Goal: Ask a question

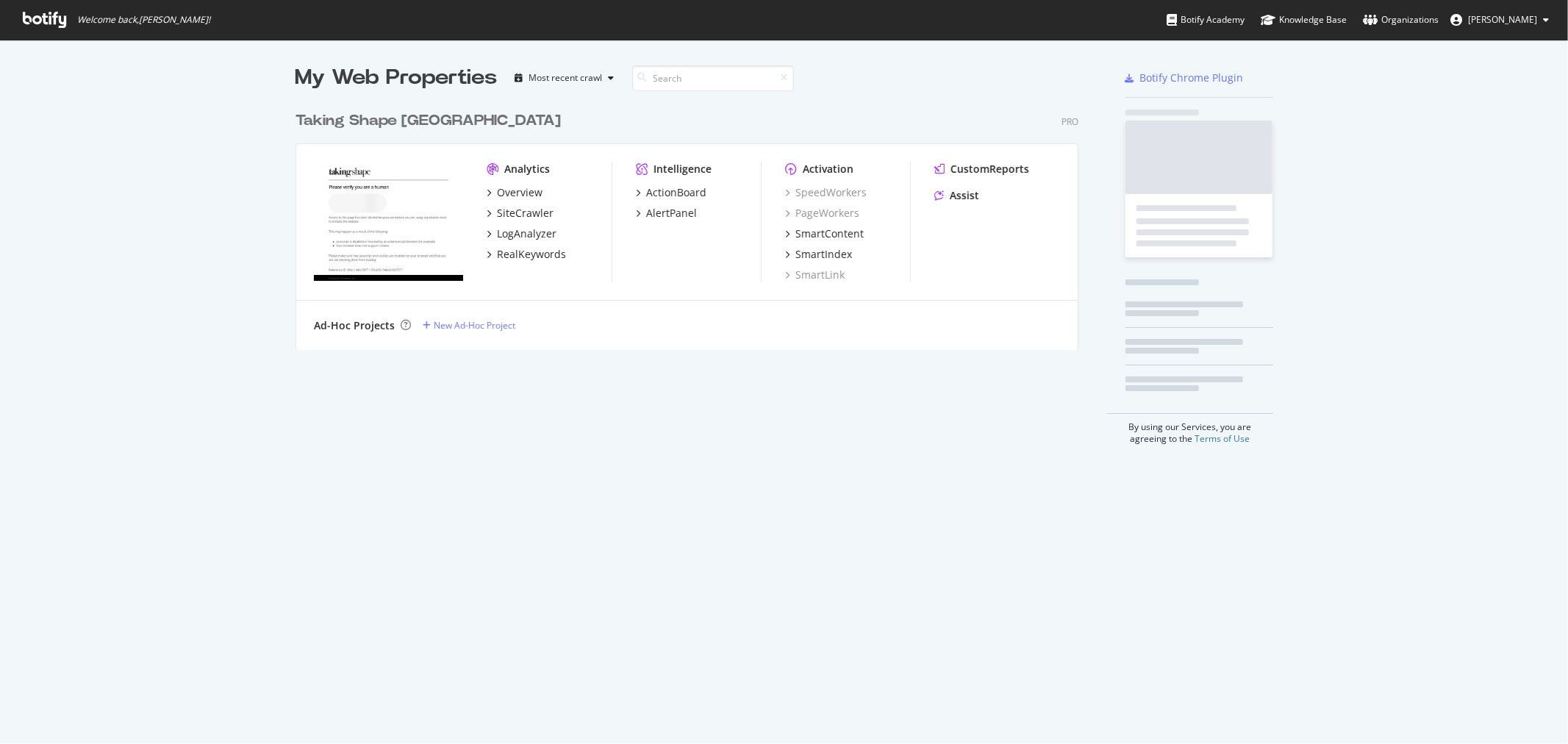
scroll to position [732, 1544]
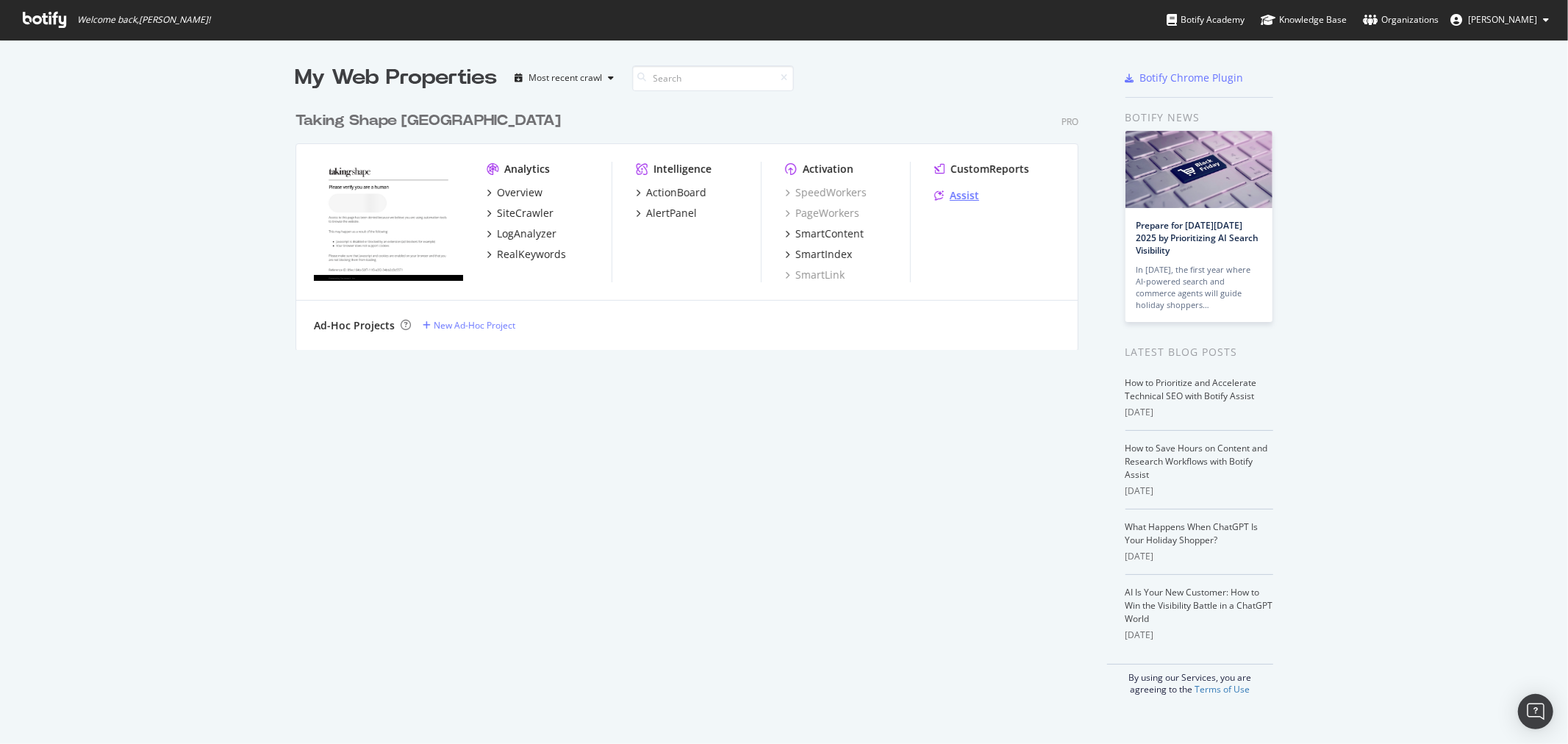
click at [950, 193] on div "Assist" at bounding box center [964, 195] width 30 height 14
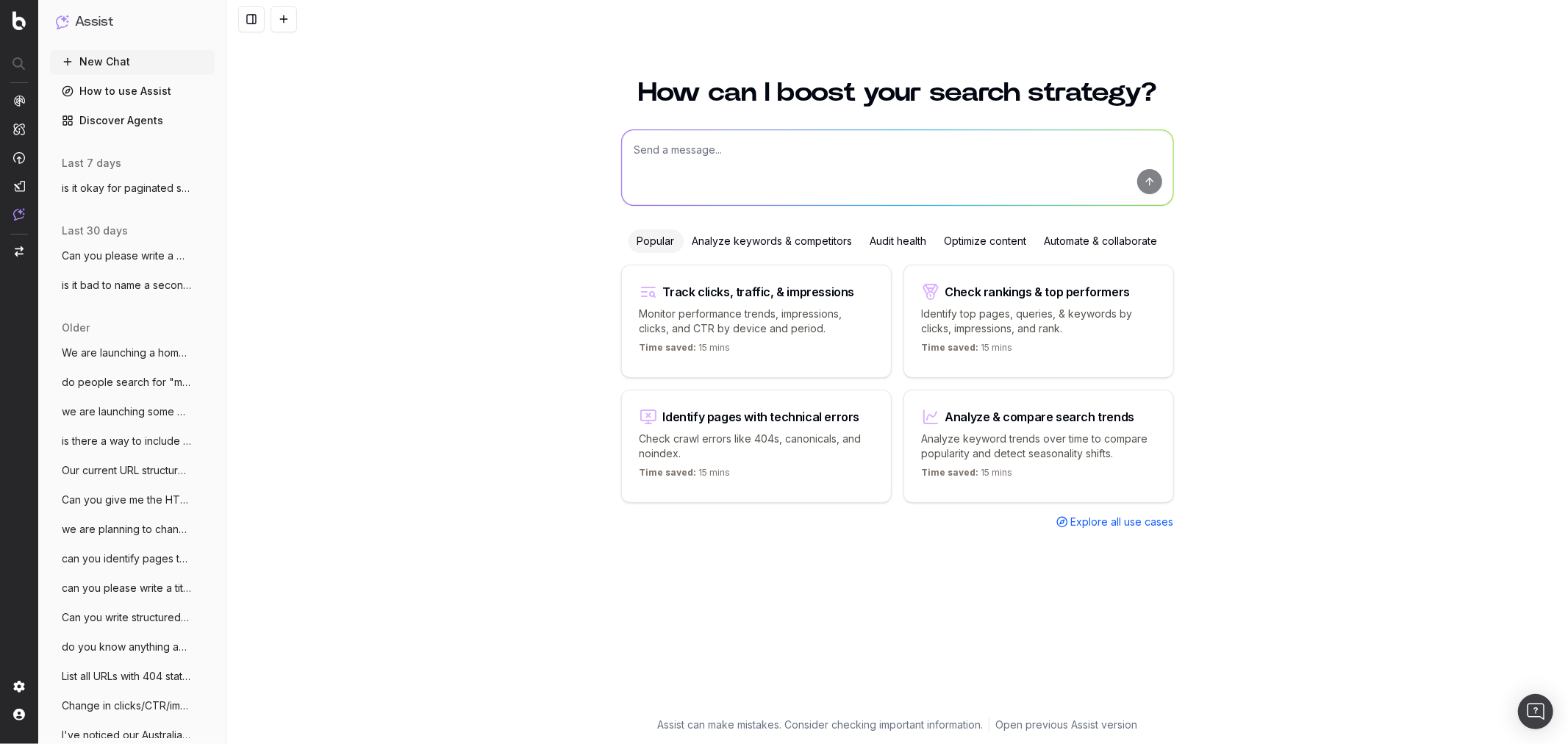
click at [800, 151] on textarea at bounding box center [897, 167] width 551 height 74
click at [716, 152] on textarea at bounding box center [897, 167] width 551 height 74
click at [1096, 148] on textarea "We're launching a new category page for a new collection on [PERSON_NAME] plus …" at bounding box center [897, 167] width 551 height 74
drag, startPoint x: 631, startPoint y: 167, endPoint x: 693, endPoint y: 163, distance: 62.1
click at [693, 163] on textarea "We're launching a new category page for a new collection on [PERSON_NAME] plus …" at bounding box center [897, 167] width 551 height 74
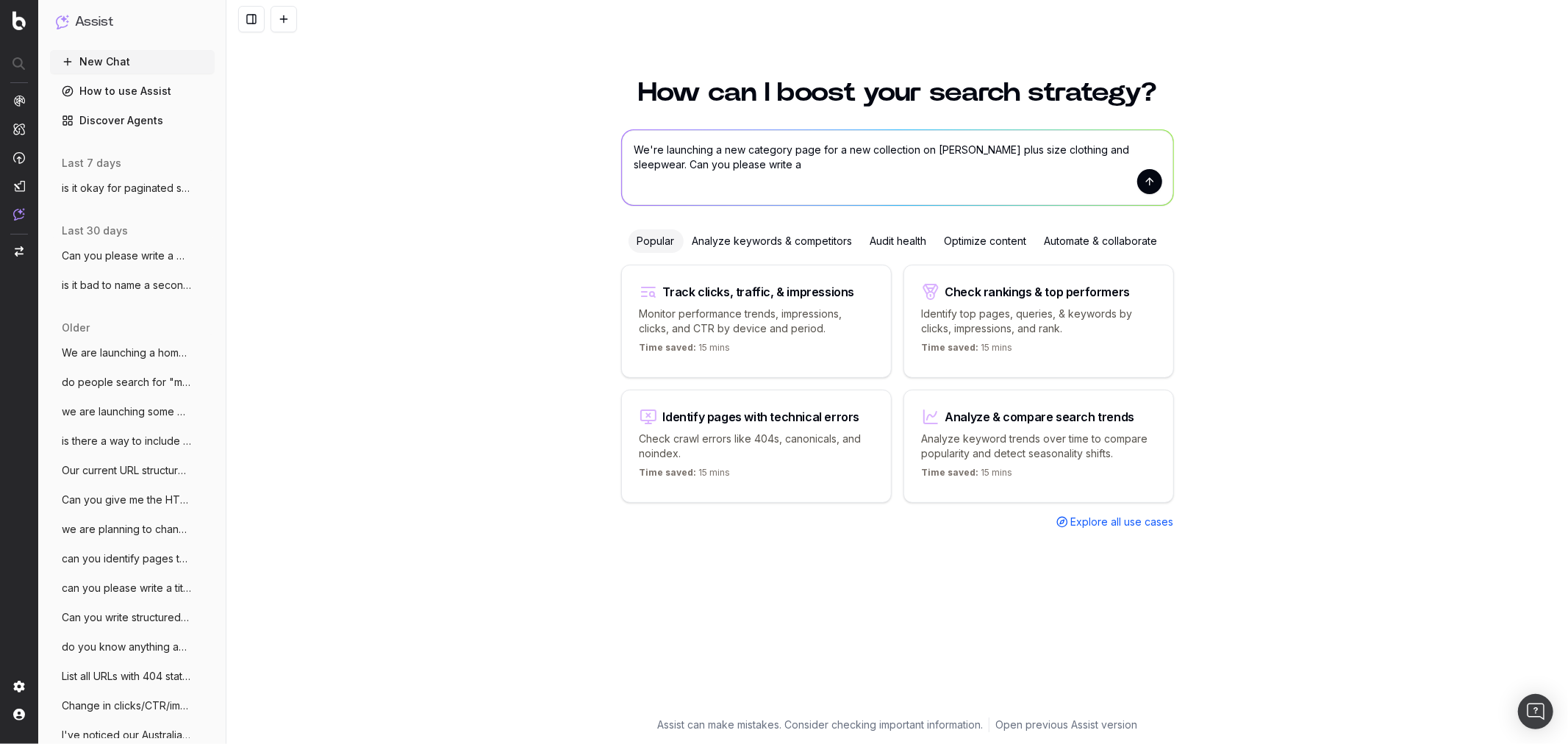
click at [824, 164] on textarea "We're launching a new category page for a new collection on [PERSON_NAME] plus …" at bounding box center [897, 167] width 551 height 74
click at [799, 163] on textarea "We're launching a new category page for a new collection on [PERSON_NAME] plus …" at bounding box center [897, 167] width 551 height 74
click at [1034, 167] on textarea "We're launching a new category page for a new collection on [PERSON_NAME] plus …" at bounding box center [897, 167] width 551 height 74
type textarea "We're launching a new category page for a new collection on [PERSON_NAME] plus …"
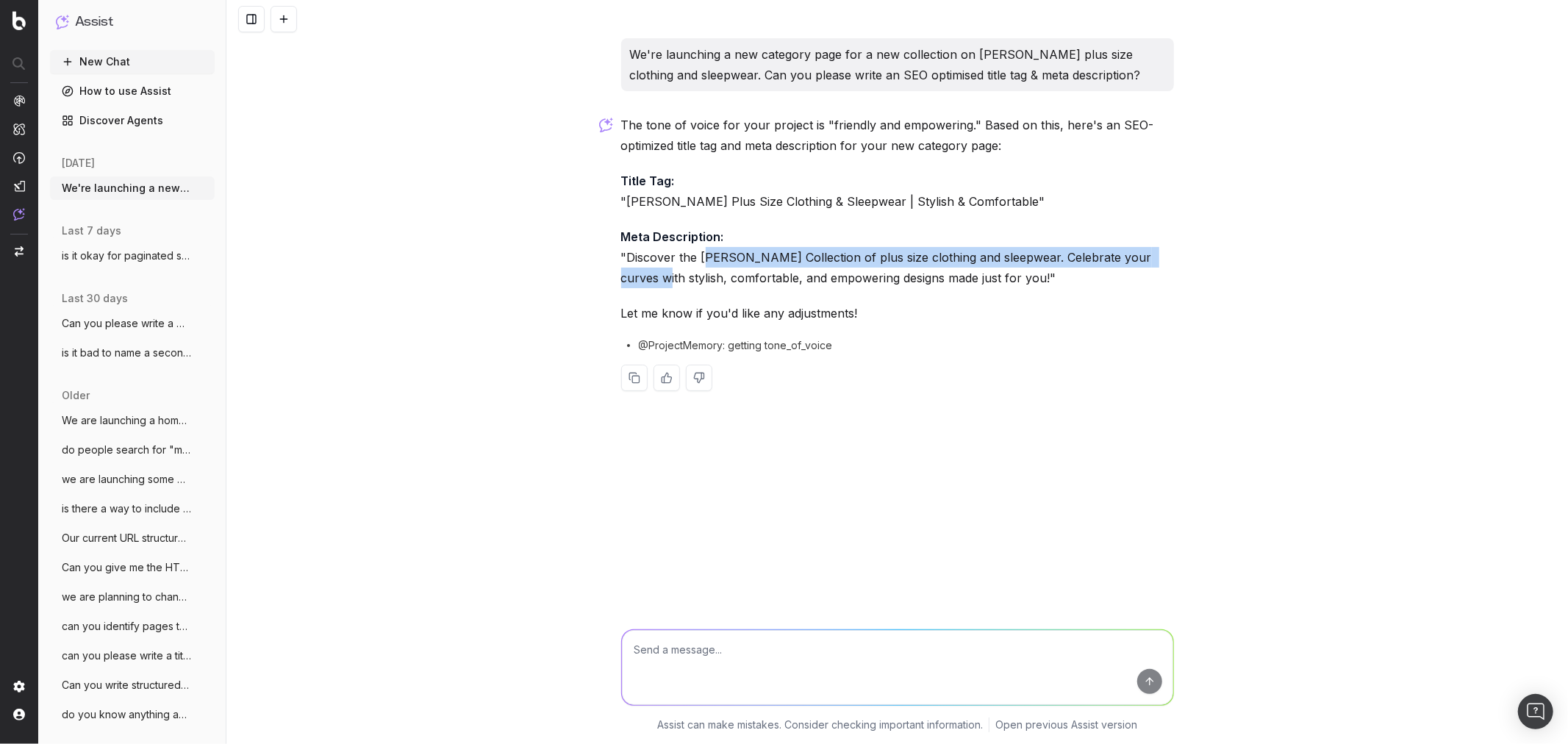
drag, startPoint x: 707, startPoint y: 261, endPoint x: 1177, endPoint y: 253, distance: 470.1
click at [1186, 253] on div "We're launching a new category page for a new collection on [PERSON_NAME] plus …" at bounding box center [897, 372] width 1342 height 744
drag, startPoint x: 660, startPoint y: 276, endPoint x: 720, endPoint y: 278, distance: 60.0
click at [662, 276] on p "Meta Description: "Discover the [PERSON_NAME] Collection of plus size clothing …" at bounding box center [897, 257] width 553 height 62
drag, startPoint x: 1008, startPoint y: 277, endPoint x: 627, endPoint y: 258, distance: 381.5
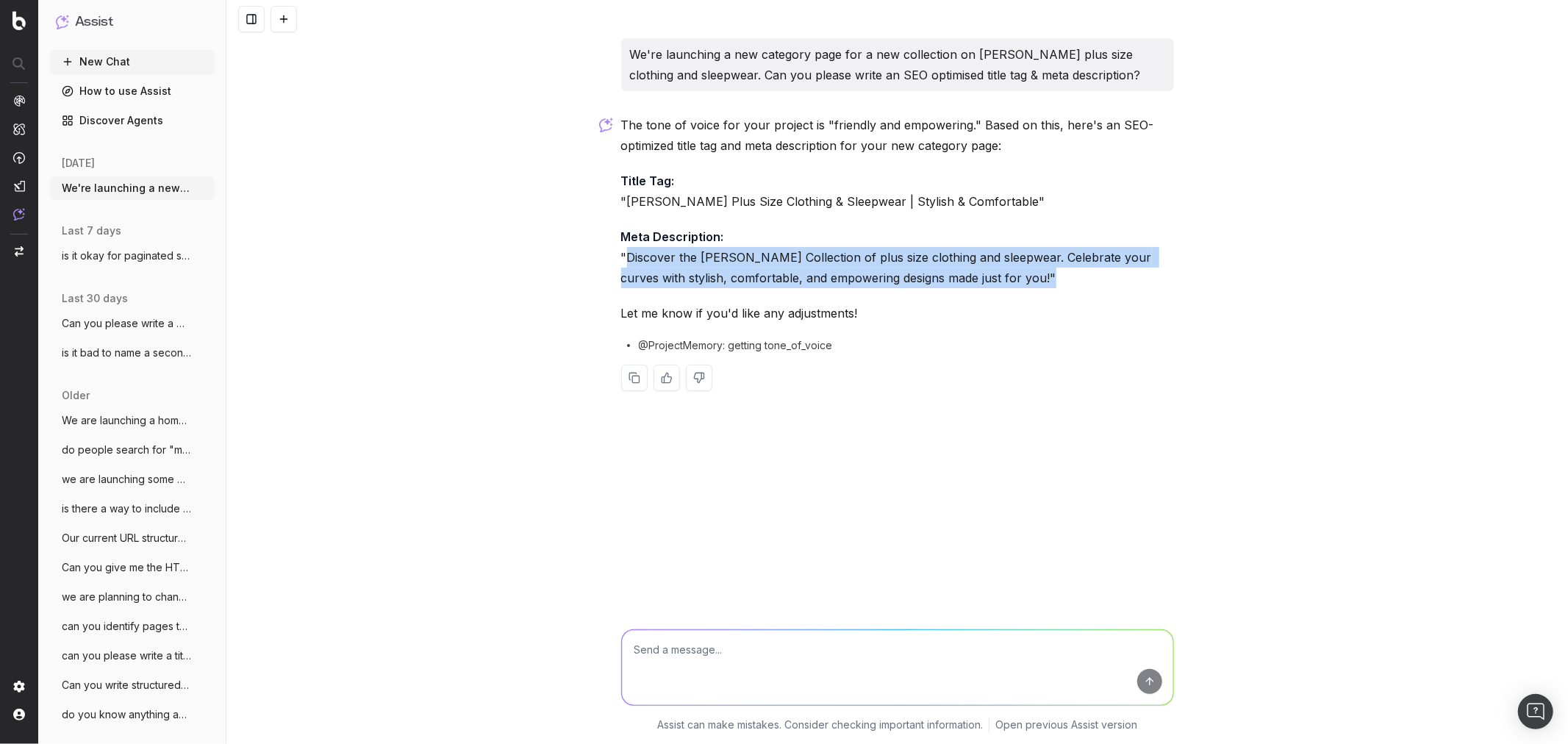
click at [627, 258] on p "Meta Description: "Discover the [PERSON_NAME] Collection of plus size clothing …" at bounding box center [897, 257] width 553 height 62
copy p "Discover the [PERSON_NAME] Collection of plus size clothing and sleepwear. Cele…"
click at [875, 250] on p "Meta Description: "Discover the [PERSON_NAME] Collection of plus size clothing …" at bounding box center [897, 257] width 553 height 62
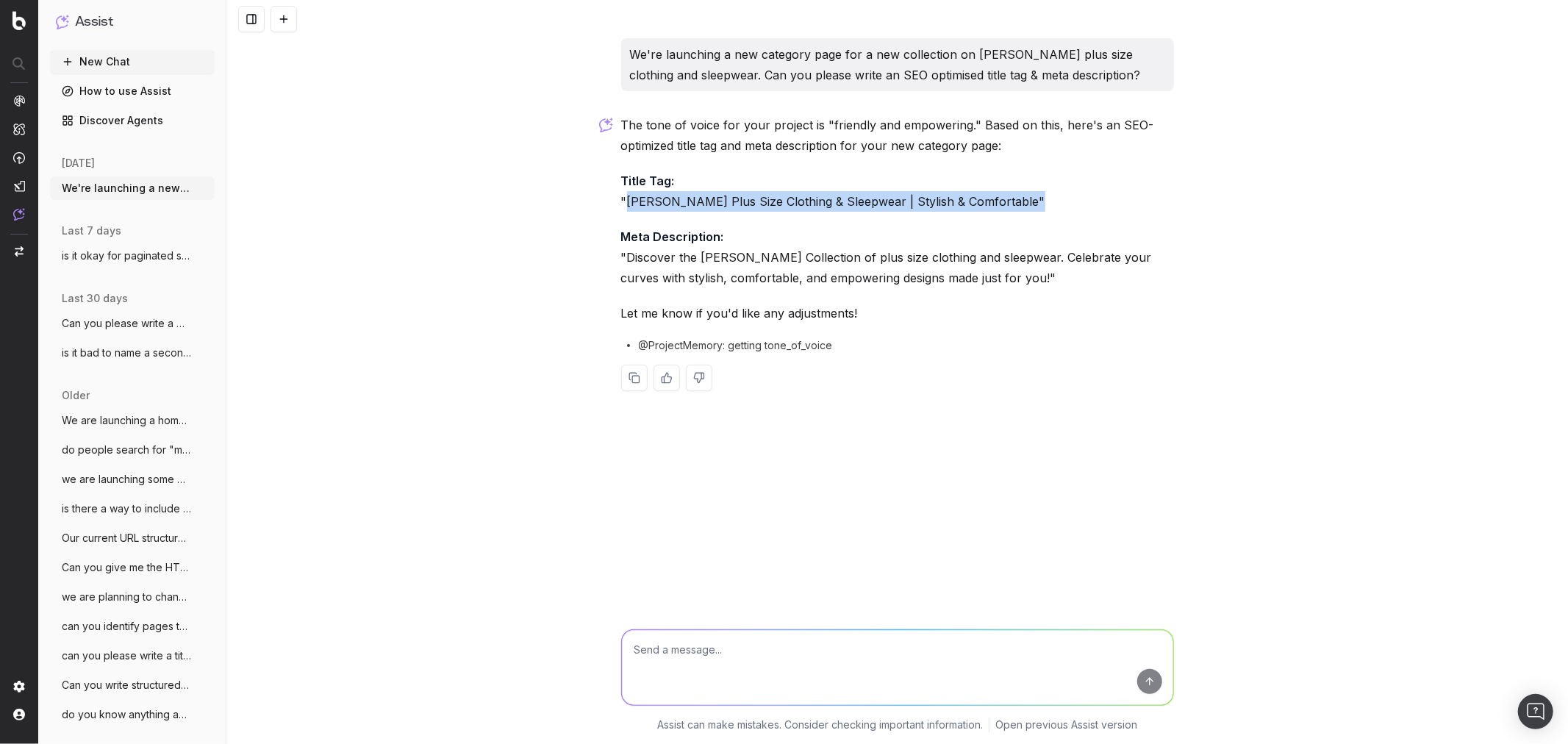
drag, startPoint x: 628, startPoint y: 200, endPoint x: 1020, endPoint y: 200, distance: 392.0
click at [1020, 200] on p "Title Tag: "[PERSON_NAME] Plus Size Clothing & Sleepwear | Stylish & Comfortabl…" at bounding box center [897, 190] width 553 height 41
copy p "[PERSON_NAME] Plus Size Clothing & Sleepwear | Stylish & Comfortable"
